Goal: Information Seeking & Learning: Find specific fact

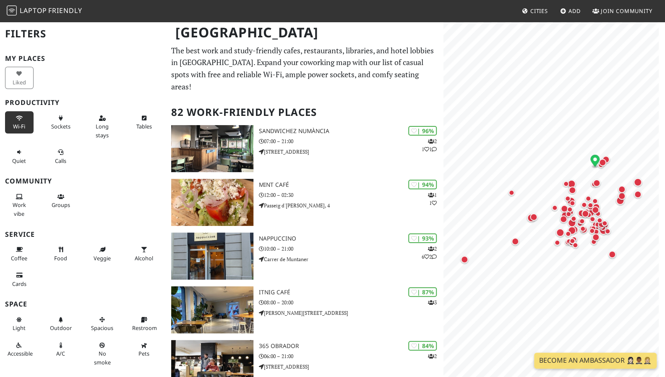
click at [26, 118] on button "Wi-Fi" at bounding box center [19, 122] width 29 height 22
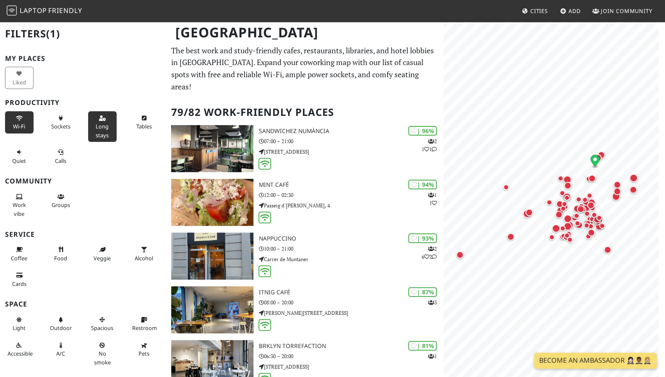
click at [99, 117] on icon at bounding box center [102, 118] width 7 height 5
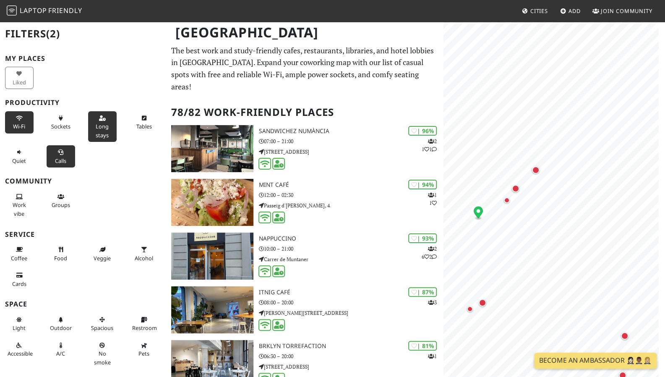
click at [66, 160] on button "Calls" at bounding box center [61, 156] width 29 height 22
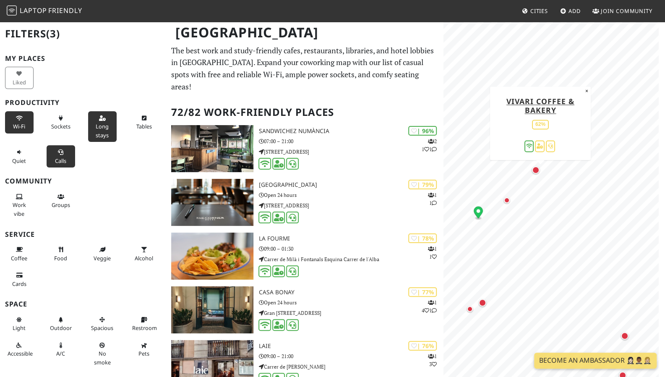
click at [536, 172] on div "Map marker" at bounding box center [536, 170] width 8 height 8
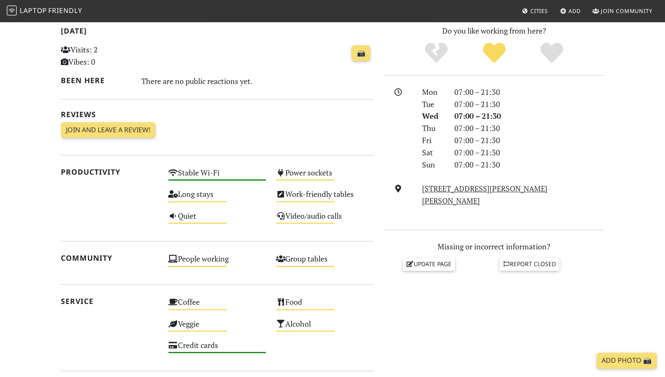
scroll to position [181, 0]
drag, startPoint x: 418, startPoint y: 188, endPoint x: 613, endPoint y: 187, distance: 195.2
click at [613, 187] on section "Today Visits: 2 Vibes: 0 📸 Been here There are no public reactions yet. Reviews…" at bounding box center [332, 274] width 665 height 518
copy link "Carrer de las Navas de Tolosa, 314, 08027, Barcelona"
